Goal: Transaction & Acquisition: Purchase product/service

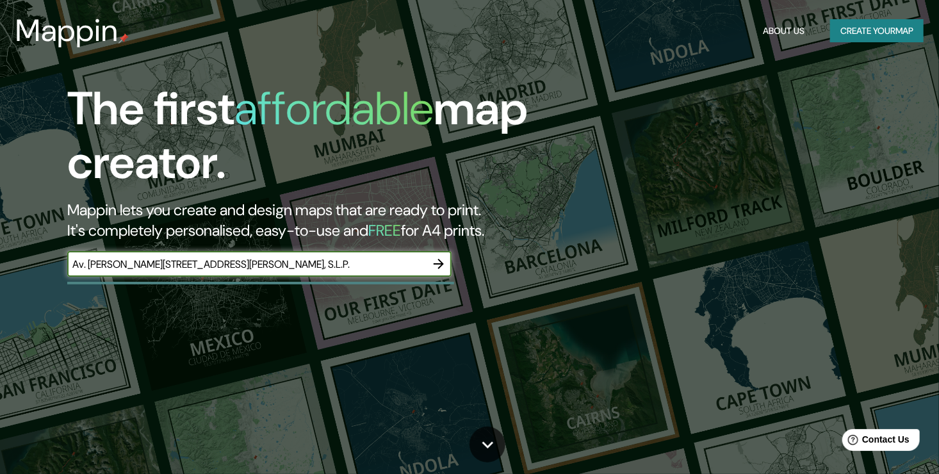
type input "Av. [PERSON_NAME][STREET_ADDRESS][PERSON_NAME], S.L.P."
click at [434, 267] on icon "button" at bounding box center [438, 263] width 15 height 15
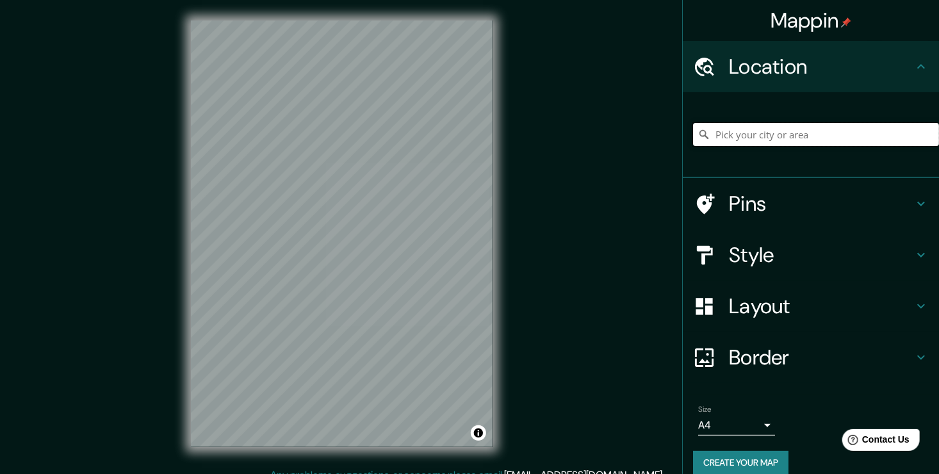
click at [755, 136] on input "Pick your city or area" at bounding box center [816, 134] width 246 height 23
paste input "Av. [PERSON_NAME][STREET_ADDRESS][PERSON_NAME], S.L.P."
type input "[STREET_ADDRESS][PERSON_NAME][PERSON_NAME][PERSON_NAME]"
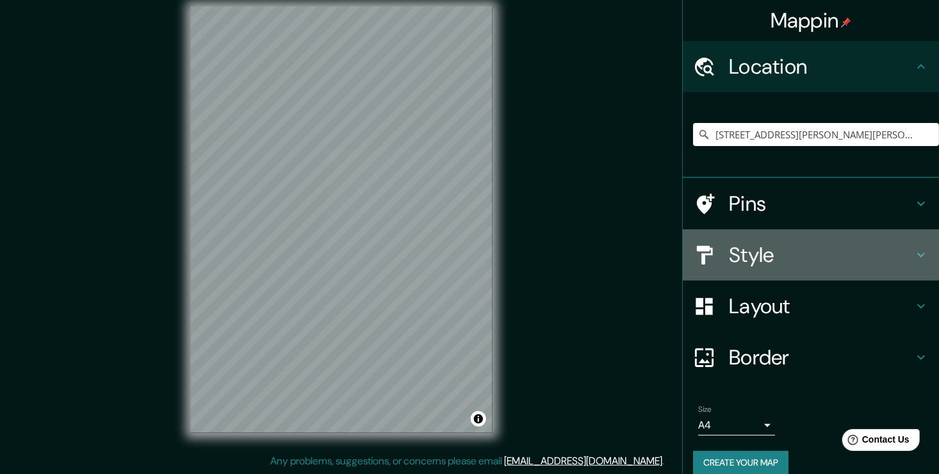
click at [766, 256] on h4 "Style" at bounding box center [821, 255] width 185 height 26
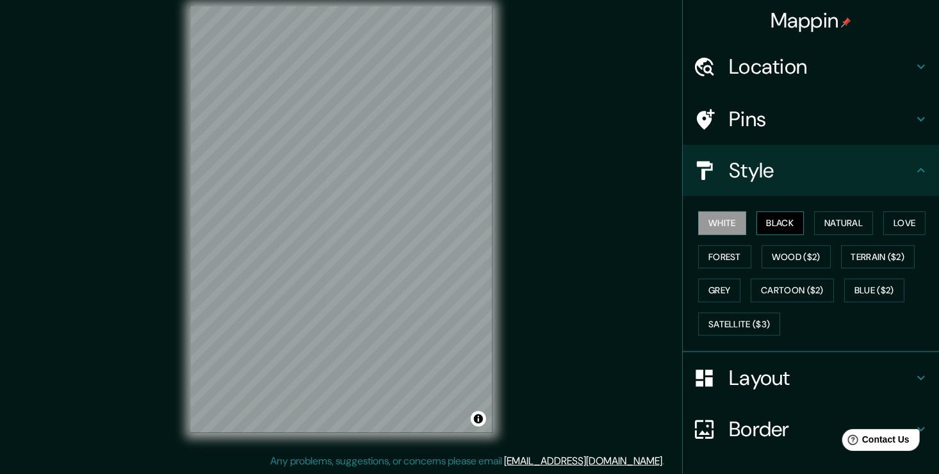
click at [769, 222] on button "Black" at bounding box center [781, 223] width 48 height 24
drag, startPoint x: 776, startPoint y: 219, endPoint x: 789, endPoint y: 222, distance: 13.7
click at [784, 220] on button "Black" at bounding box center [781, 223] width 48 height 24
click at [814, 223] on button "Natural" at bounding box center [843, 223] width 59 height 24
click at [927, 228] on div "White Black Natural Love Forest Wood ($2) Terrain ($2) Grey Cartoon ($2) Blue (…" at bounding box center [816, 273] width 246 height 135
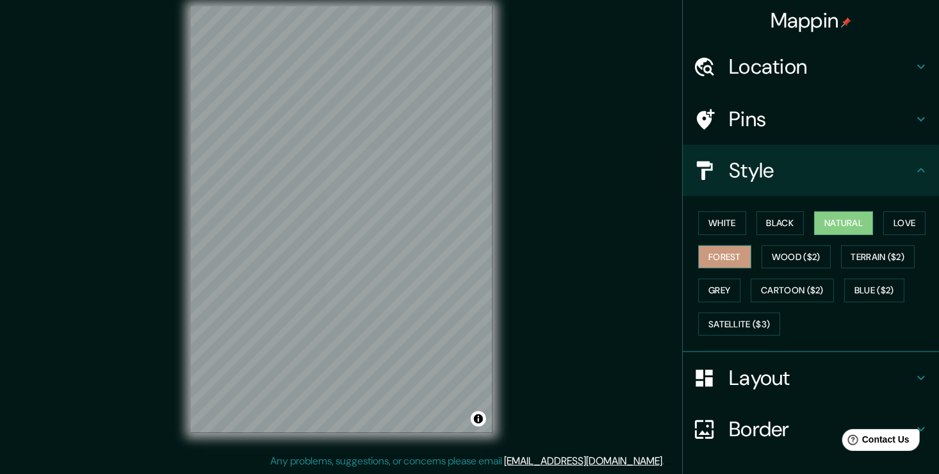
click at [710, 260] on button "Forest" at bounding box center [724, 257] width 53 height 24
click at [713, 288] on button "Grey" at bounding box center [719, 291] width 42 height 24
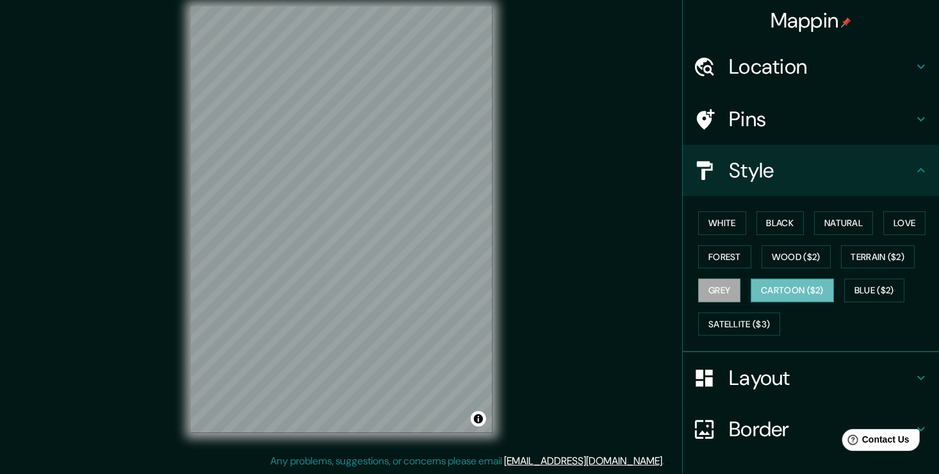
click at [770, 285] on button "Cartoon ($2)" at bounding box center [792, 291] width 83 height 24
click at [719, 293] on button "Grey" at bounding box center [719, 291] width 42 height 24
drag, startPoint x: 779, startPoint y: 290, endPoint x: 764, endPoint y: 290, distance: 14.1
click at [779, 290] on button "Cartoon ($2)" at bounding box center [792, 291] width 83 height 24
click at [875, 285] on button "Blue ($2)" at bounding box center [875, 291] width 60 height 24
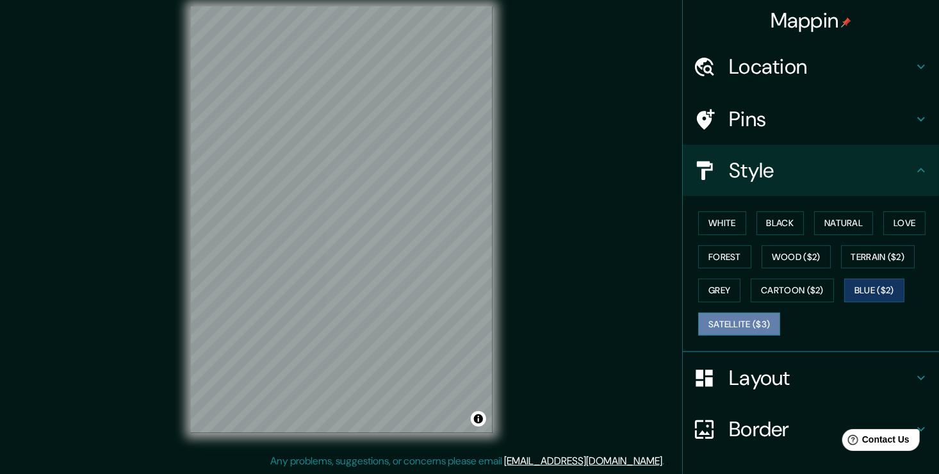
click at [723, 313] on button "Satellite ($3)" at bounding box center [739, 325] width 82 height 24
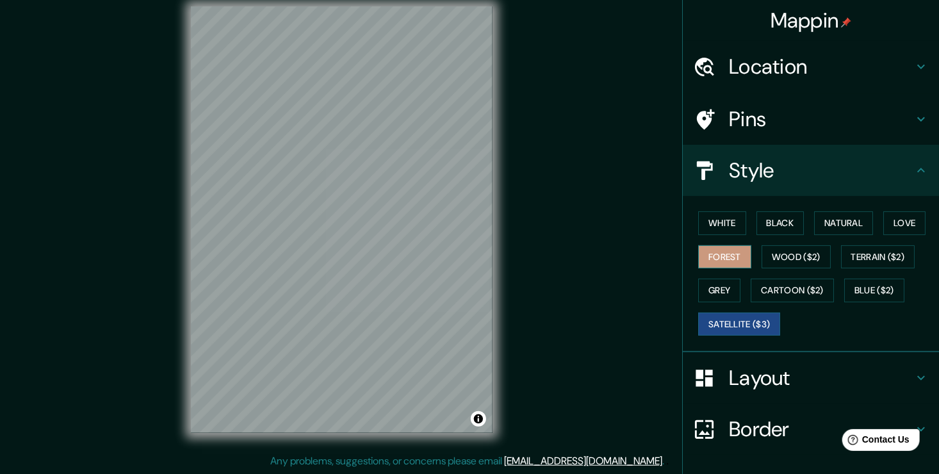
click at [725, 245] on button "Forest" at bounding box center [724, 257] width 53 height 24
click at [821, 224] on button "Natural" at bounding box center [843, 223] width 59 height 24
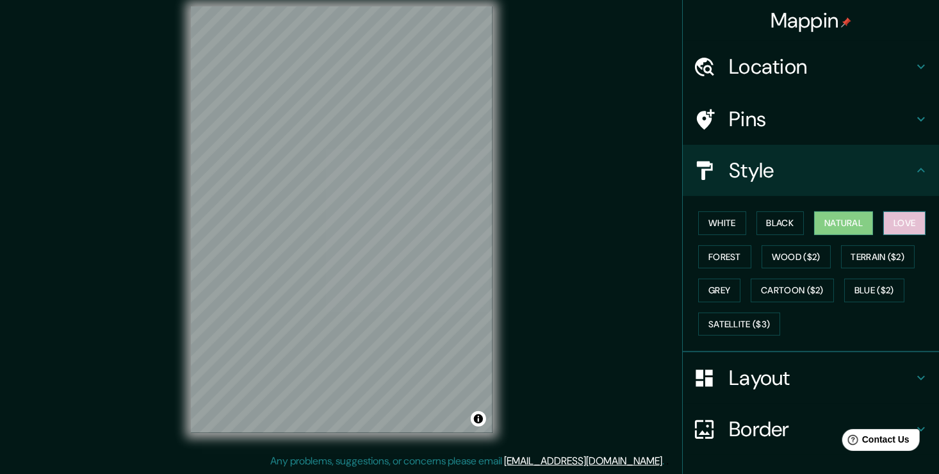
click at [906, 226] on button "Love" at bounding box center [905, 223] width 42 height 24
click at [827, 233] on button "Natural" at bounding box center [843, 223] width 59 height 24
click at [768, 228] on button "Black" at bounding box center [781, 223] width 48 height 24
click at [800, 219] on div "White Black Natural Love Forest Wood ($2) Terrain ($2) Grey Cartoon ($2) Blue (…" at bounding box center [816, 273] width 246 height 135
click at [823, 220] on button "Natural" at bounding box center [843, 223] width 59 height 24
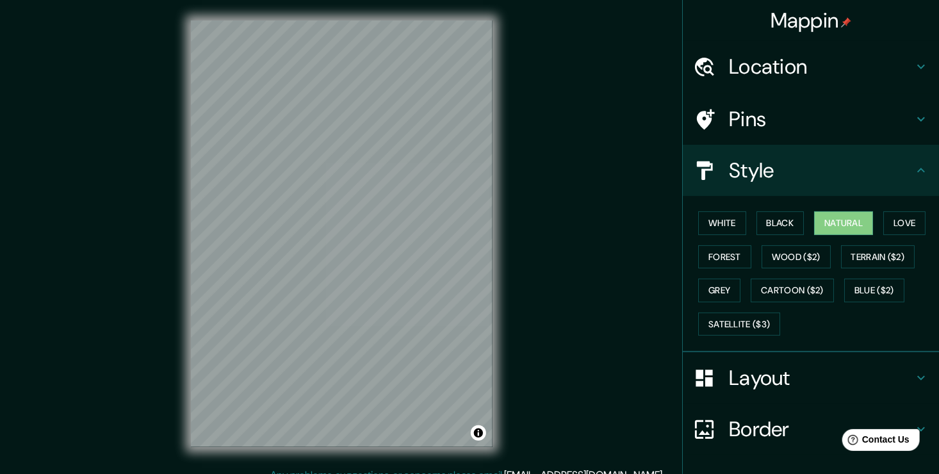
scroll to position [0, 0]
click at [774, 221] on button "Black" at bounding box center [781, 223] width 48 height 24
click at [702, 220] on button "White" at bounding box center [722, 223] width 48 height 24
click at [707, 270] on div "White Black Natural Love Forest Wood ($2) Terrain ($2) Grey Cartoon ($2) Blue (…" at bounding box center [816, 273] width 246 height 135
click at [704, 288] on button "Grey" at bounding box center [719, 291] width 42 height 24
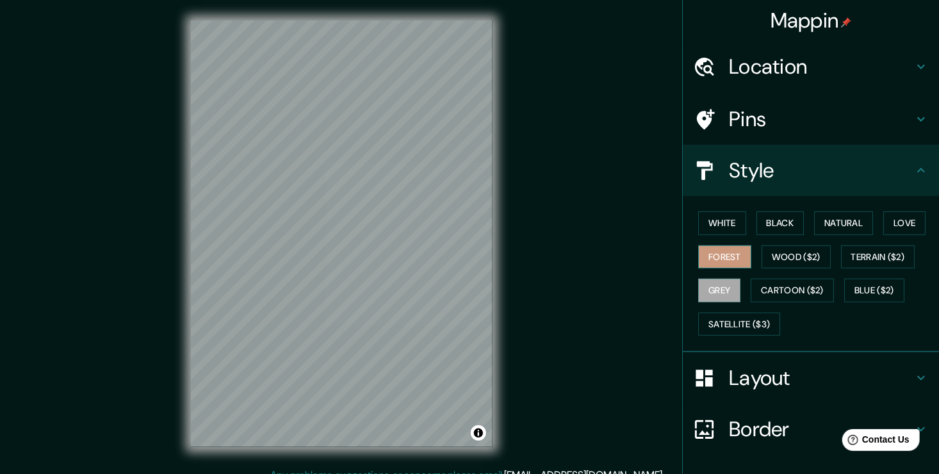
click at [711, 262] on button "Forest" at bounding box center [724, 257] width 53 height 24
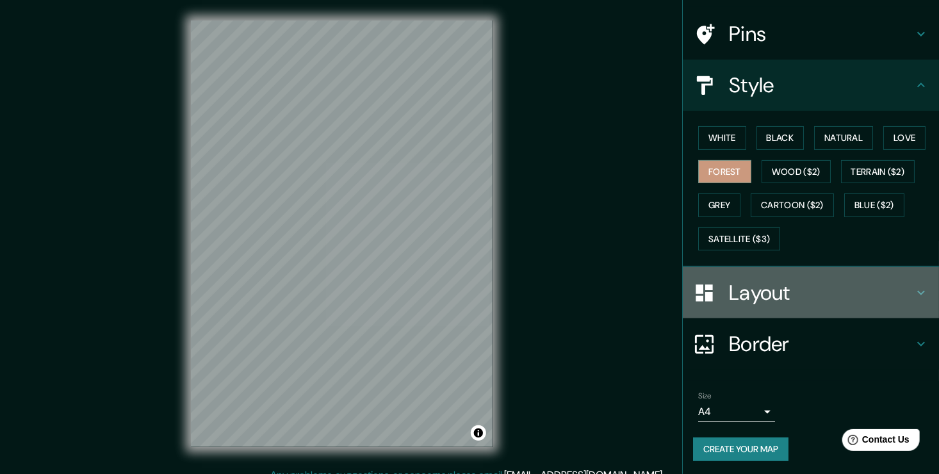
click at [757, 300] on h4 "Layout" at bounding box center [821, 293] width 185 height 26
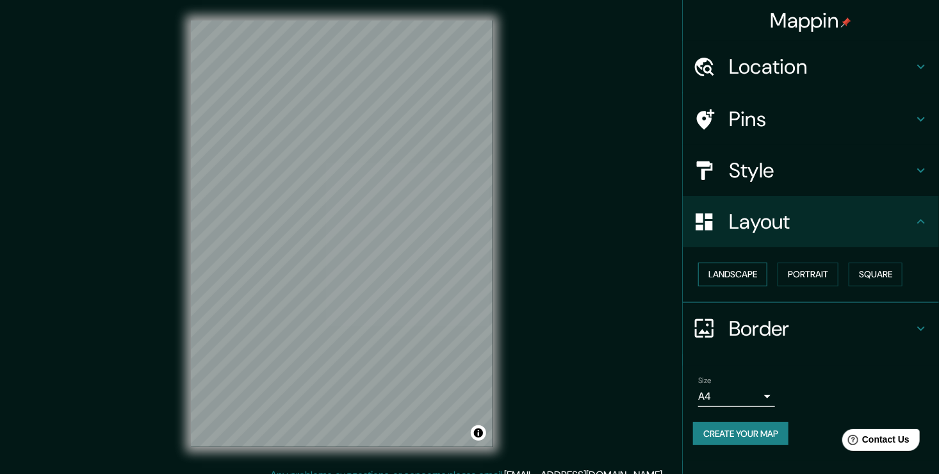
click at [755, 276] on button "Landscape" at bounding box center [732, 275] width 69 height 24
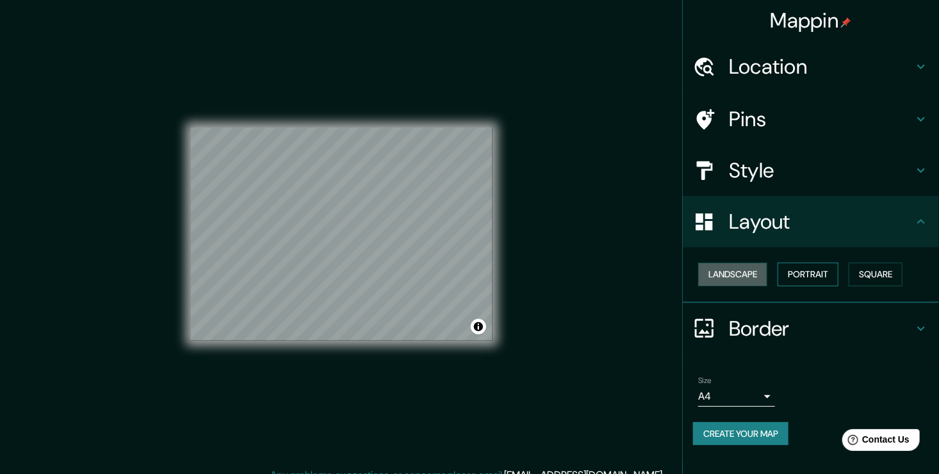
drag, startPoint x: 757, startPoint y: 277, endPoint x: 806, endPoint y: 279, distance: 49.4
click at [759, 277] on button "Landscape" at bounding box center [732, 275] width 69 height 24
click at [806, 279] on button "Portrait" at bounding box center [808, 275] width 61 height 24
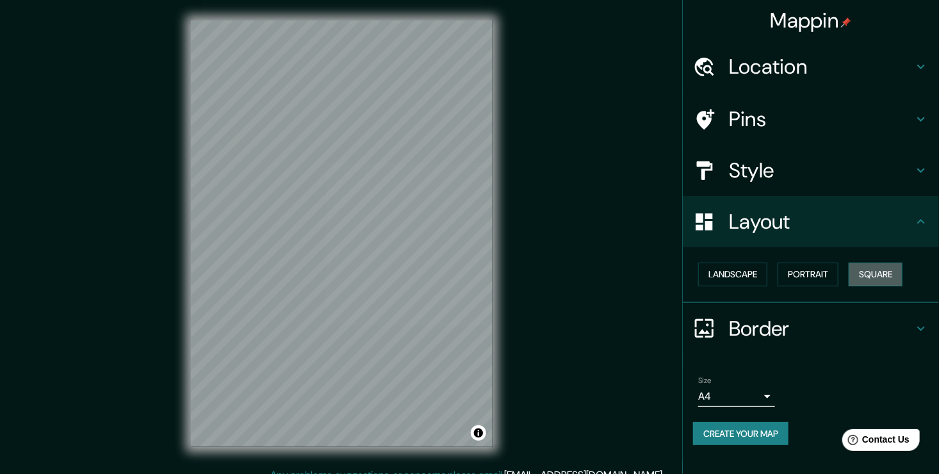
click at [854, 274] on button "Square" at bounding box center [876, 275] width 54 height 24
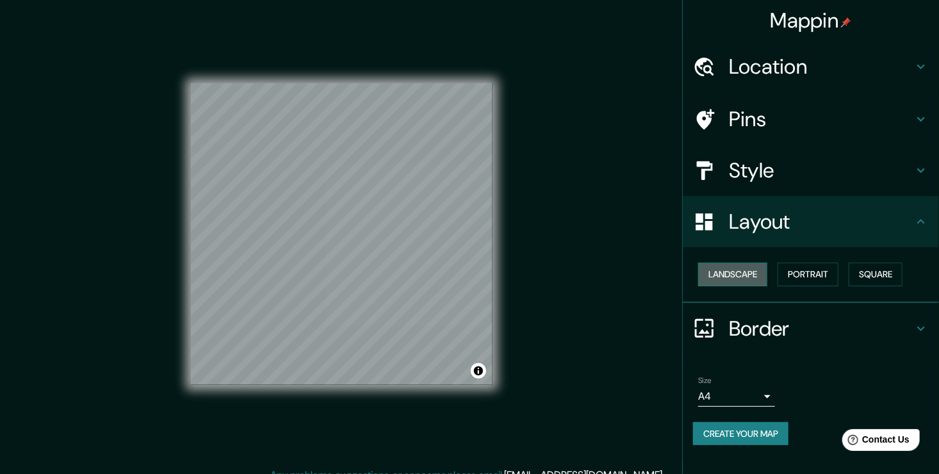
click at [767, 277] on button "Landscape" at bounding box center [732, 275] width 69 height 24
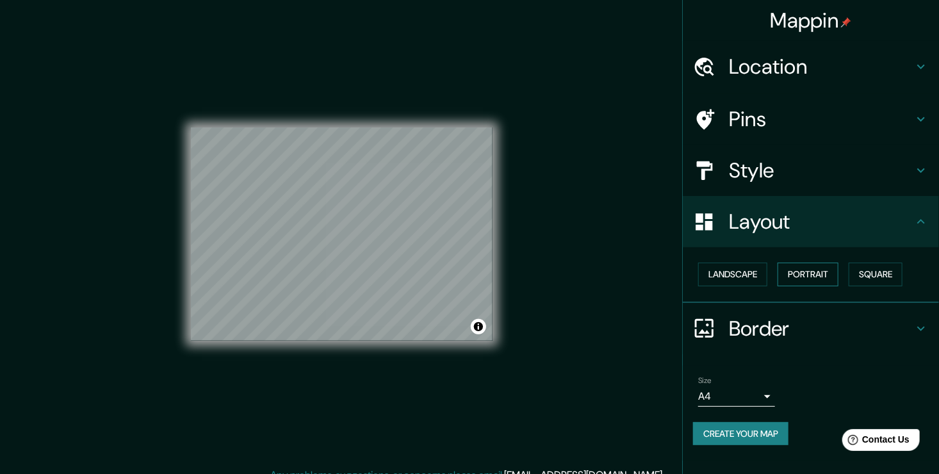
click at [811, 274] on button "Portrait" at bounding box center [808, 275] width 61 height 24
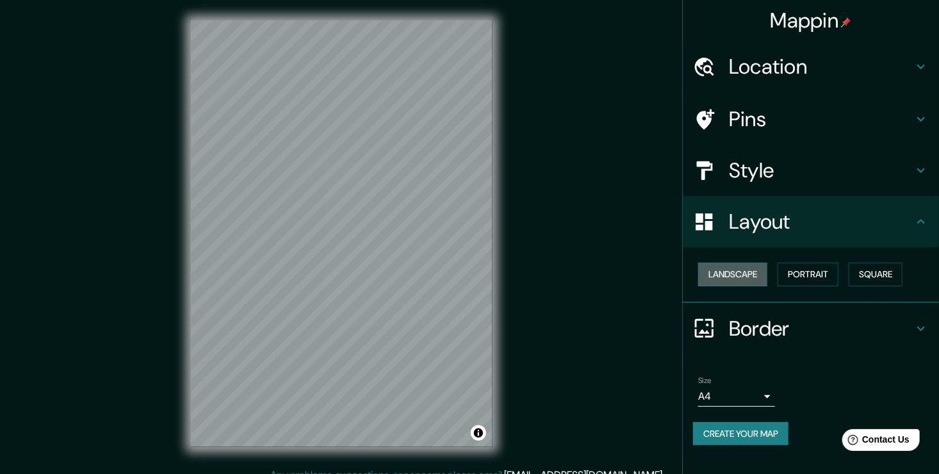
click at [734, 271] on button "Landscape" at bounding box center [732, 275] width 69 height 24
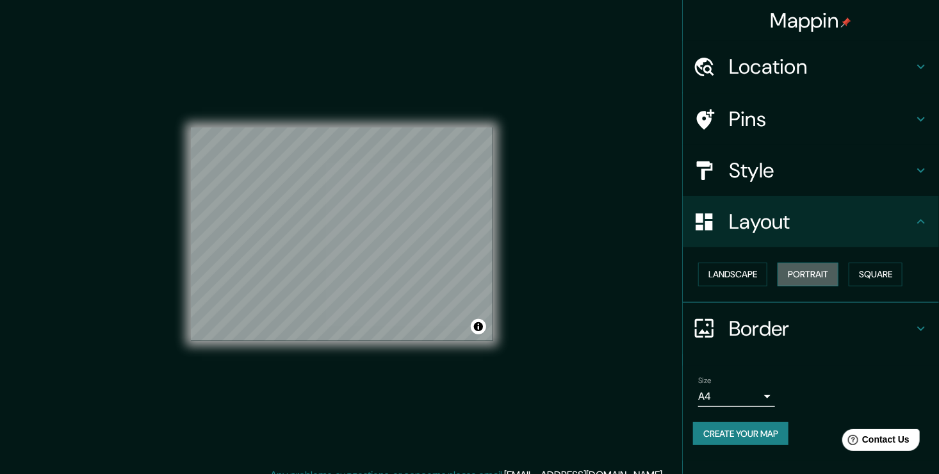
click at [839, 271] on button "Portrait" at bounding box center [808, 275] width 61 height 24
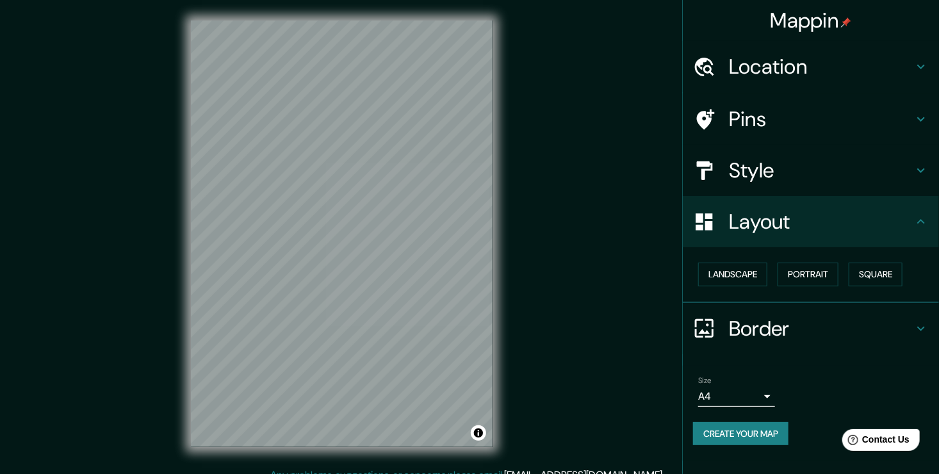
click at [777, 185] on div "Style" at bounding box center [811, 170] width 256 height 51
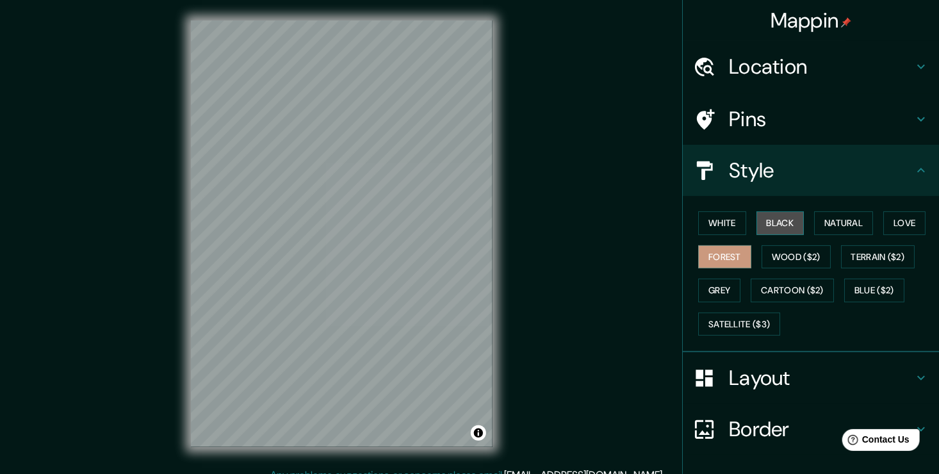
click at [776, 215] on button "Black" at bounding box center [781, 223] width 48 height 24
click at [706, 219] on button "White" at bounding box center [722, 223] width 48 height 24
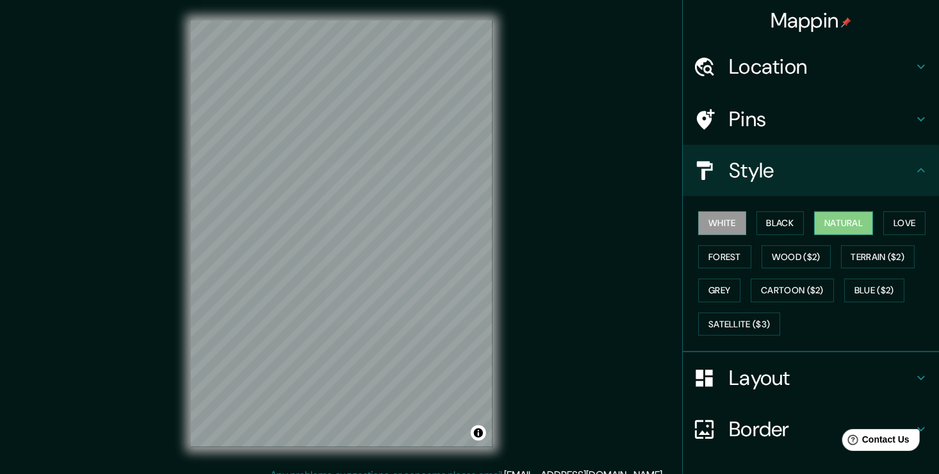
click at [814, 218] on button "Natural" at bounding box center [843, 223] width 59 height 24
click at [885, 220] on button "Love" at bounding box center [905, 223] width 42 height 24
click at [866, 223] on button "Natural" at bounding box center [843, 223] width 59 height 24
click at [720, 247] on button "Forest" at bounding box center [724, 257] width 53 height 24
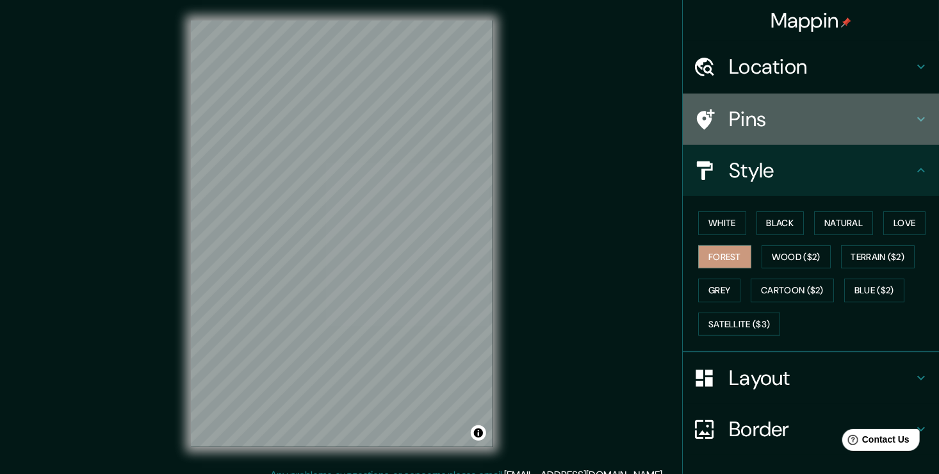
click at [817, 127] on h4 "Pins" at bounding box center [821, 119] width 185 height 26
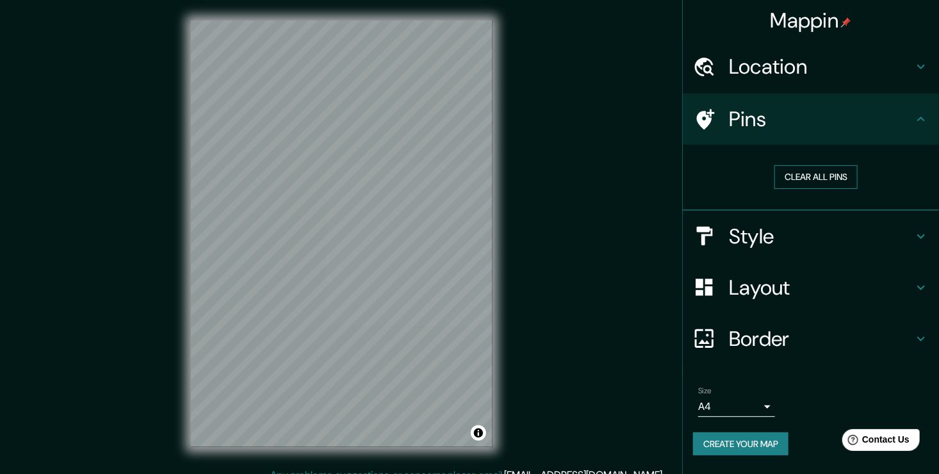
click at [811, 178] on button "Clear all pins" at bounding box center [816, 177] width 83 height 24
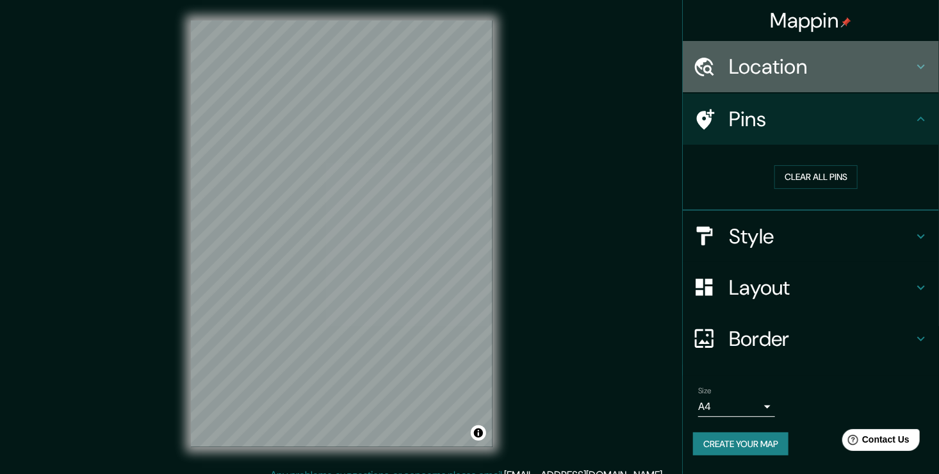
click at [784, 54] on h4 "Location" at bounding box center [821, 67] width 185 height 26
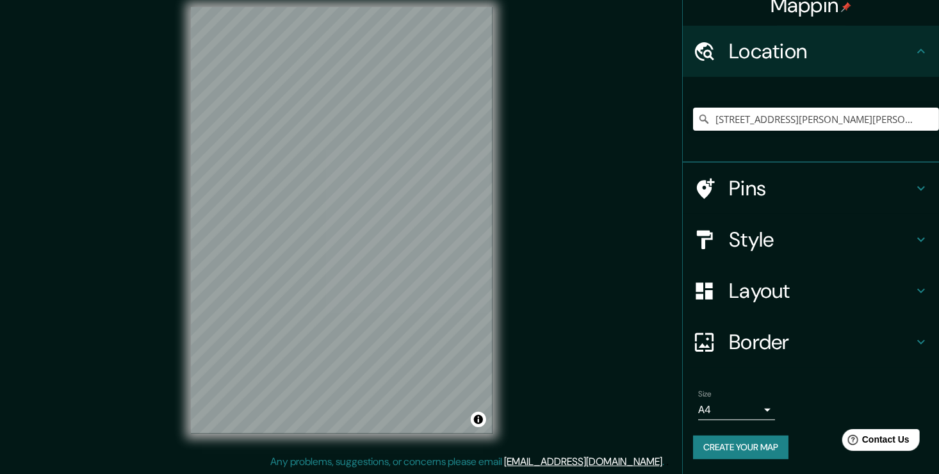
scroll to position [14, 0]
click at [741, 411] on body "Mappin Location [STREET_ADDRESS][PERSON_NAME][PERSON_NAME] Potosí, [GEOGRAPHIC_…" at bounding box center [469, 223] width 939 height 474
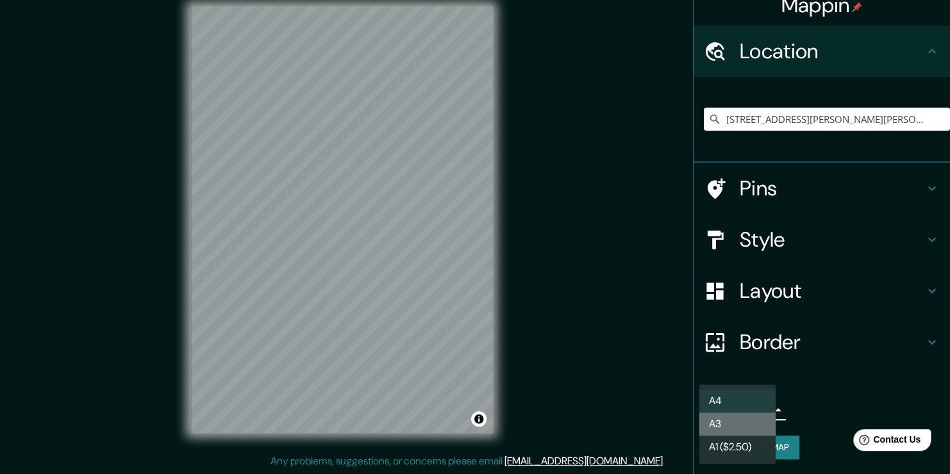
click at [743, 427] on li "A3" at bounding box center [736, 424] width 77 height 23
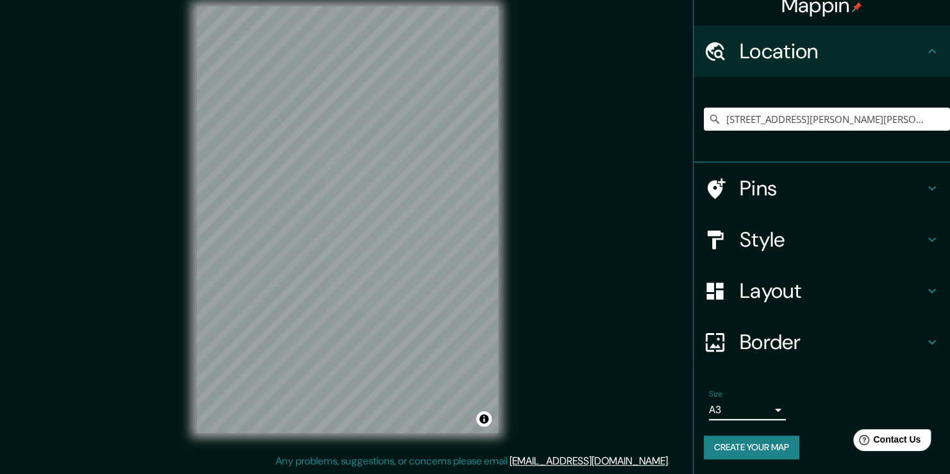
click at [743, 413] on body "Mappin Location [STREET_ADDRESS][PERSON_NAME][PERSON_NAME] Potosí, [GEOGRAPHIC_…" at bounding box center [475, 223] width 950 height 474
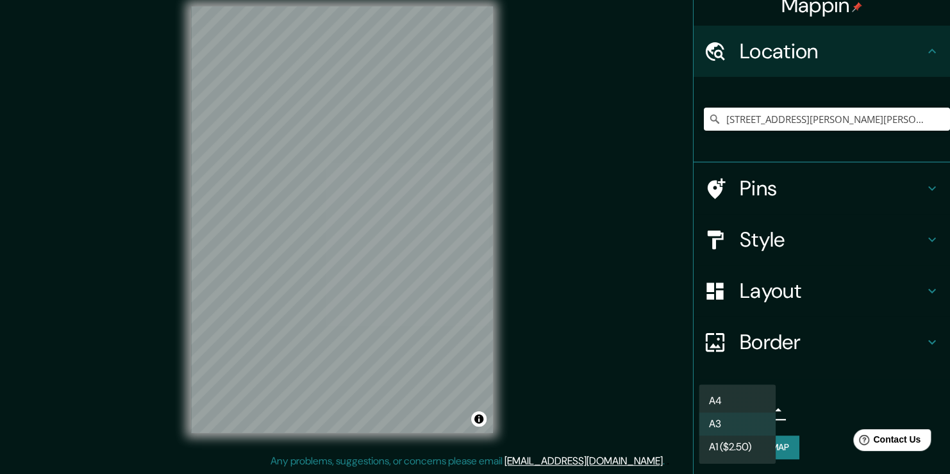
click at [741, 406] on li "A4" at bounding box center [736, 401] width 77 height 23
type input "single"
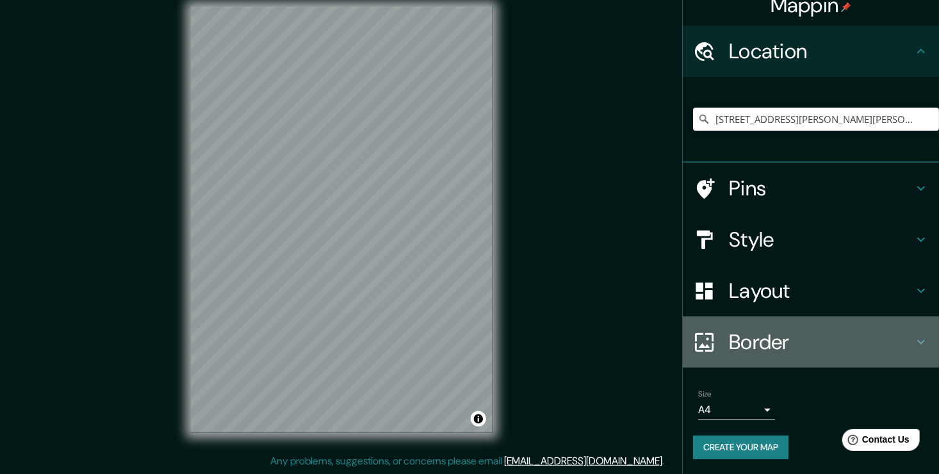
click at [747, 329] on h4 "Border" at bounding box center [821, 342] width 185 height 26
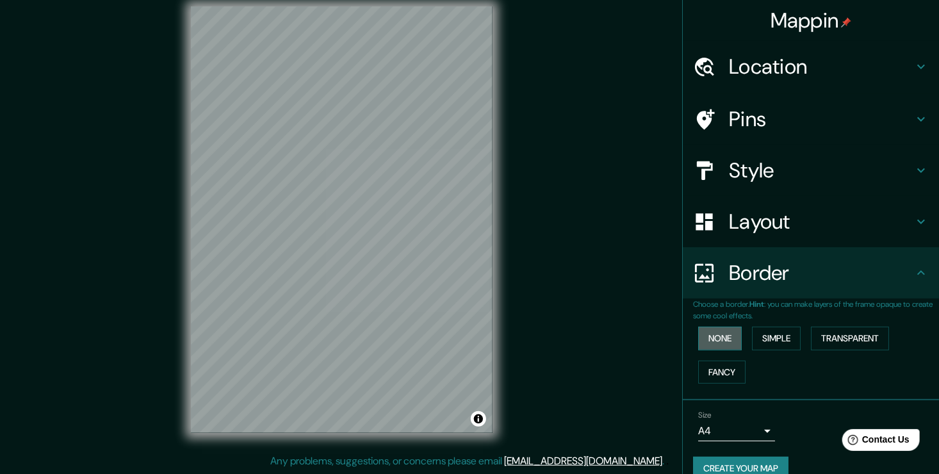
click at [723, 336] on button "None" at bounding box center [720, 339] width 44 height 24
click at [764, 215] on h4 "Layout" at bounding box center [821, 222] width 185 height 26
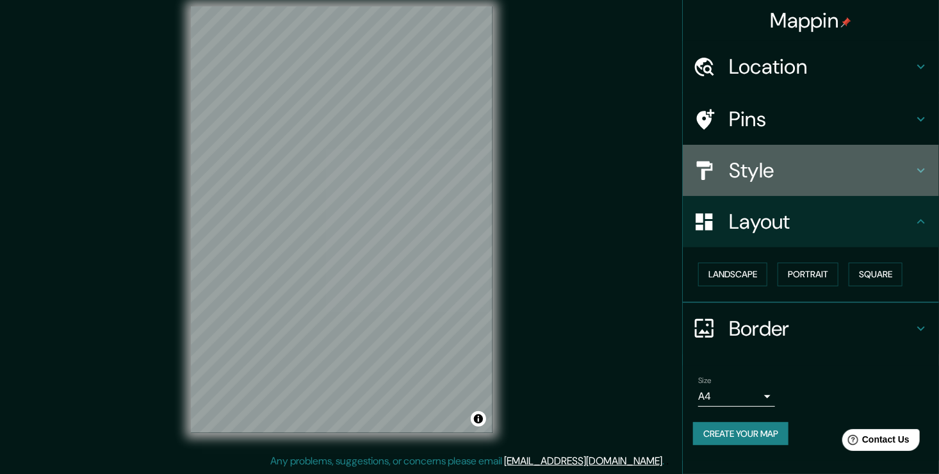
click at [777, 169] on h4 "Style" at bounding box center [821, 171] width 185 height 26
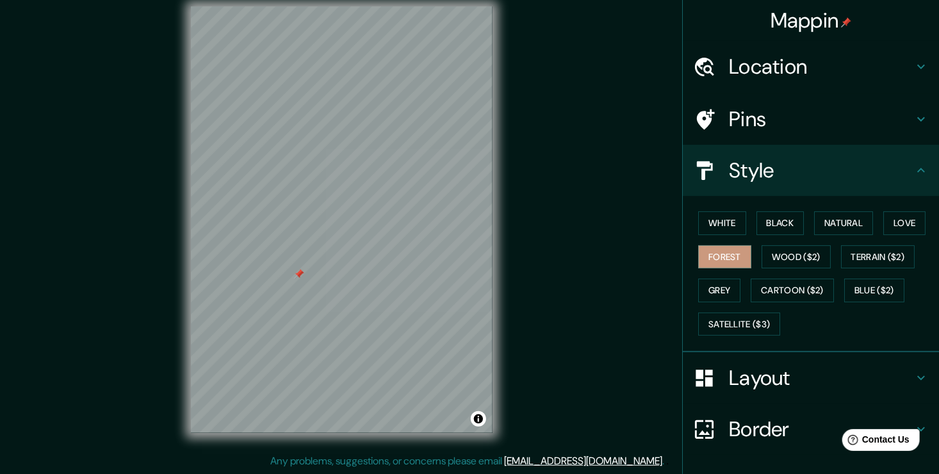
click at [299, 274] on div at bounding box center [299, 274] width 10 height 10
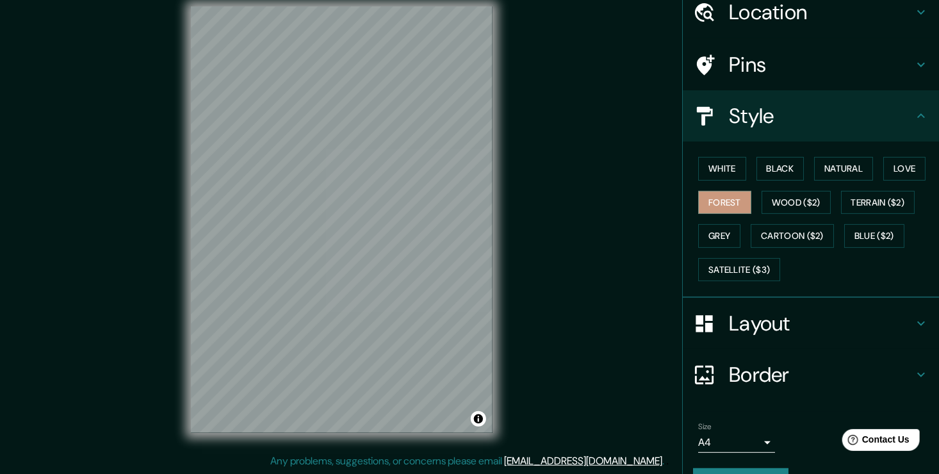
scroll to position [85, 0]
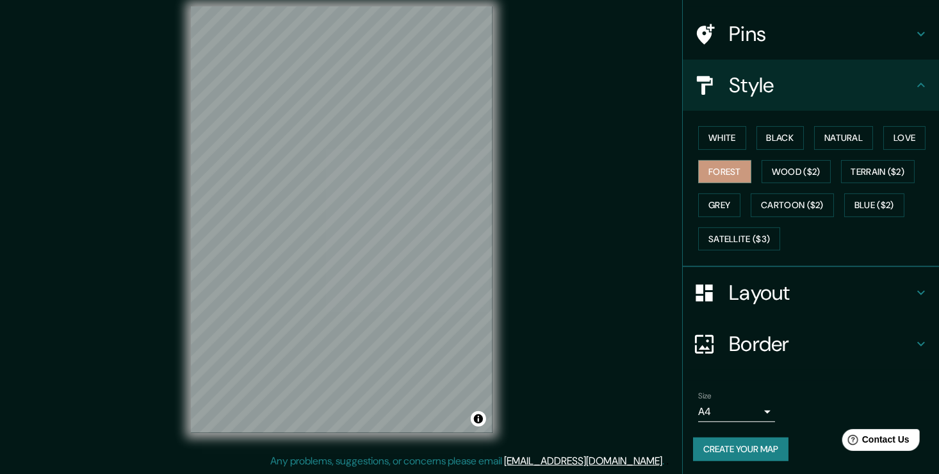
click at [745, 447] on button "Create your map" at bounding box center [740, 450] width 95 height 24
click at [741, 442] on div "Create your map" at bounding box center [811, 450] width 236 height 24
click at [761, 458] on button "Create your map" at bounding box center [740, 450] width 95 height 24
